Goal: Register for event/course: Sign up to attend an event or enroll in a course

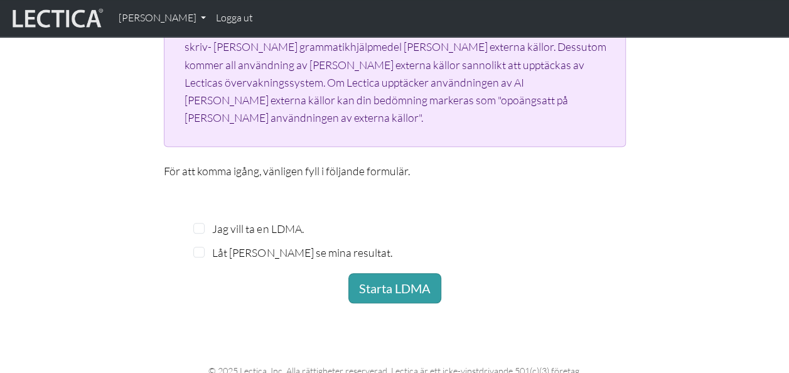
scroll to position [354, 0]
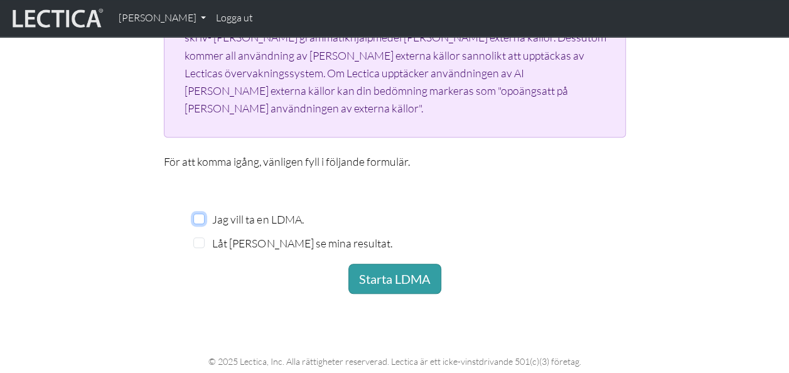
click at [198, 213] on input "Jag vill ta en LDMA." at bounding box center [198, 218] width 11 height 11
checkbox input "true"
click at [198, 237] on input "Låt Patrik Hambreas se mina resultat." at bounding box center [198, 242] width 11 height 11
checkbox input "true"
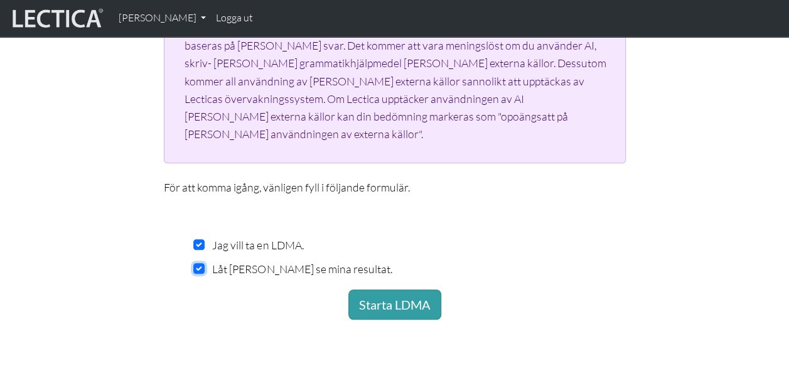
scroll to position [331, 0]
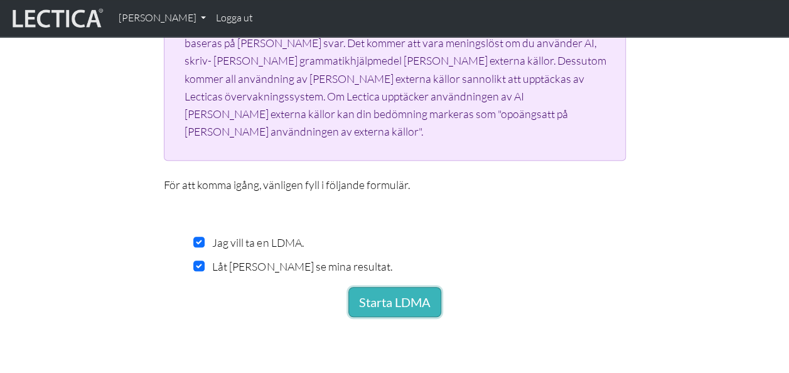
click at [393, 287] on button "Starta LDMA" at bounding box center [394, 302] width 93 height 30
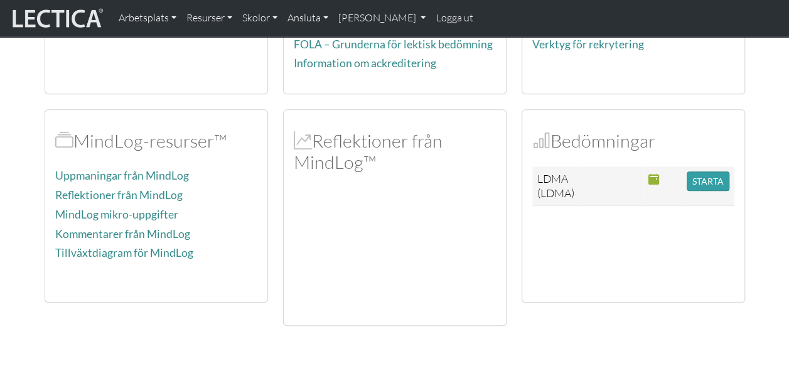
scroll to position [290, 0]
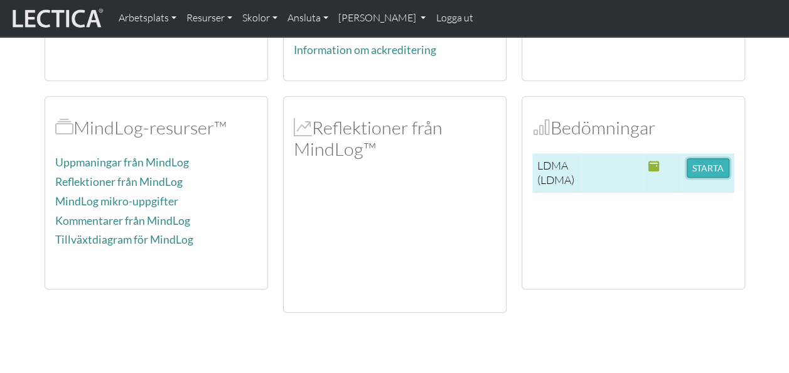
click at [711, 160] on button "STARTA" at bounding box center [707, 167] width 43 height 19
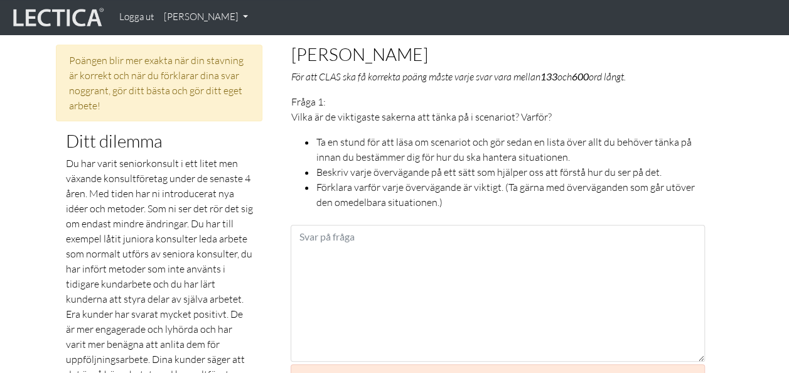
scroll to position [522, 0]
